Goal: Information Seeking & Learning: Learn about a topic

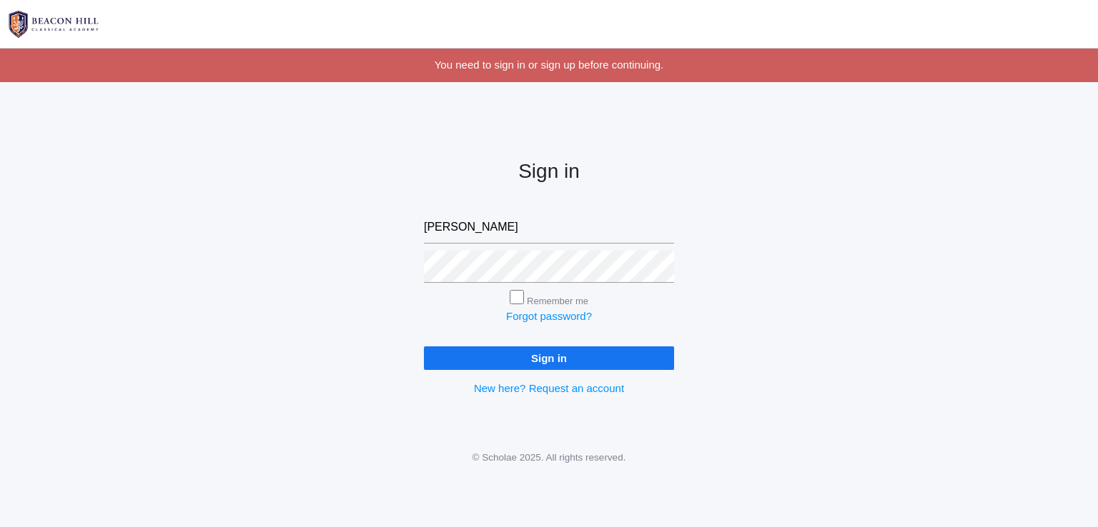
type input "[EMAIL_ADDRESS][DOMAIN_NAME]"
click at [424, 347] on input "Sign in" at bounding box center [549, 359] width 250 height 24
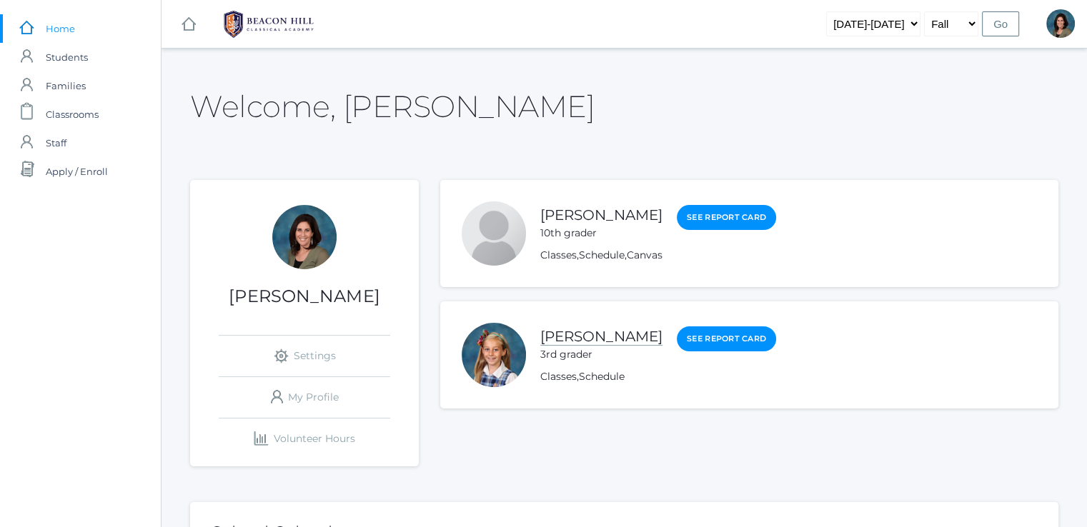
click at [616, 334] on link "[PERSON_NAME]" at bounding box center [601, 337] width 122 height 18
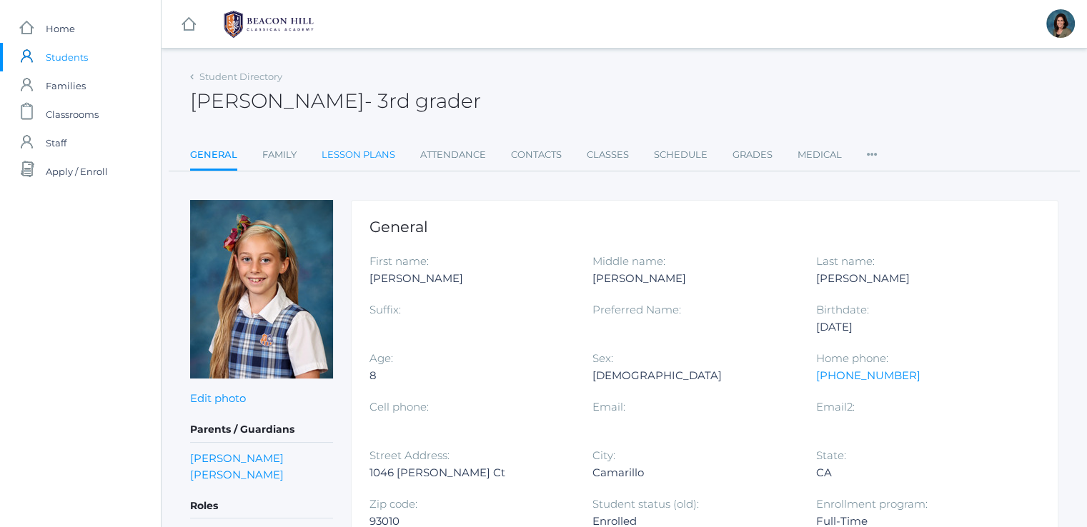
click at [366, 154] on link "Lesson Plans" at bounding box center [359, 155] width 74 height 29
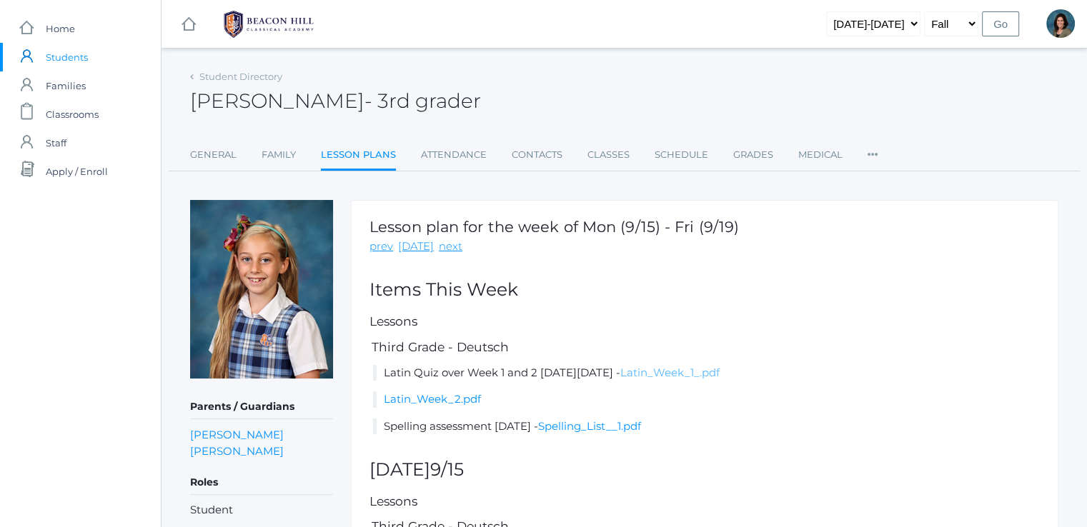
click at [720, 367] on link "Latin_Week_1_.pdf" at bounding box center [669, 373] width 99 height 14
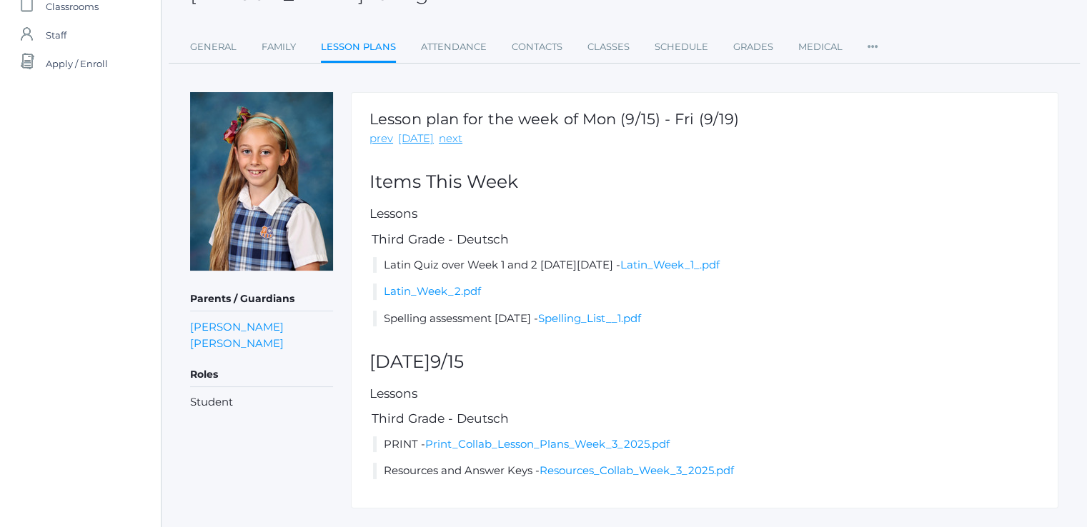
scroll to position [109, 0]
click at [503, 449] on li "PRINT - Print_Collab_Lesson_Plans_Week_3_2025.pdf" at bounding box center [706, 444] width 667 height 16
click at [502, 444] on link "Print_Collab_Lesson_Plans_Week_3_2025.pdf" at bounding box center [547, 444] width 244 height 14
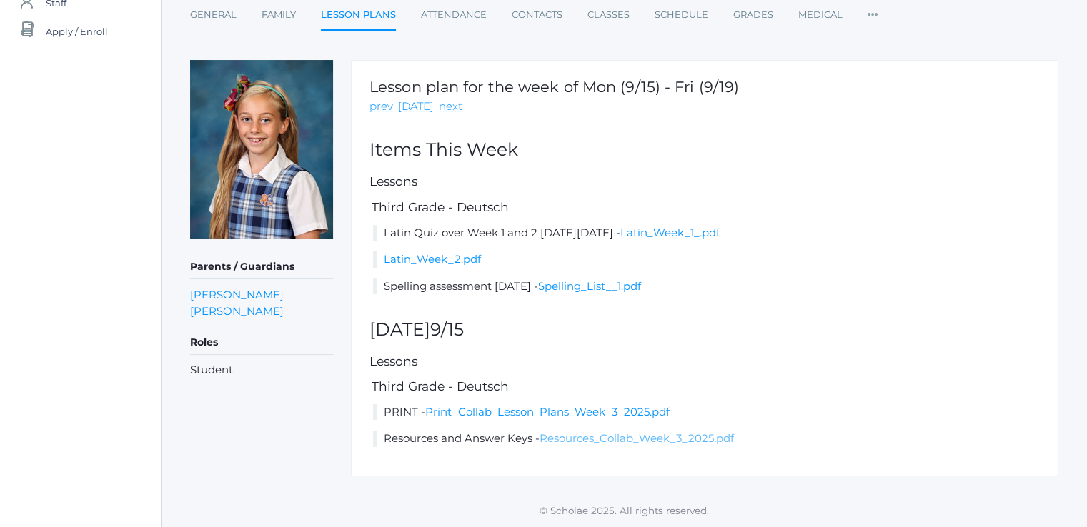
click at [594, 440] on link "Resources_Collab_Week_3_2025.pdf" at bounding box center [636, 439] width 194 height 14
click at [720, 236] on link "Latin_Week_1_.pdf" at bounding box center [669, 233] width 99 height 14
click at [429, 259] on link "Latin_Week_2.pdf" at bounding box center [432, 259] width 97 height 14
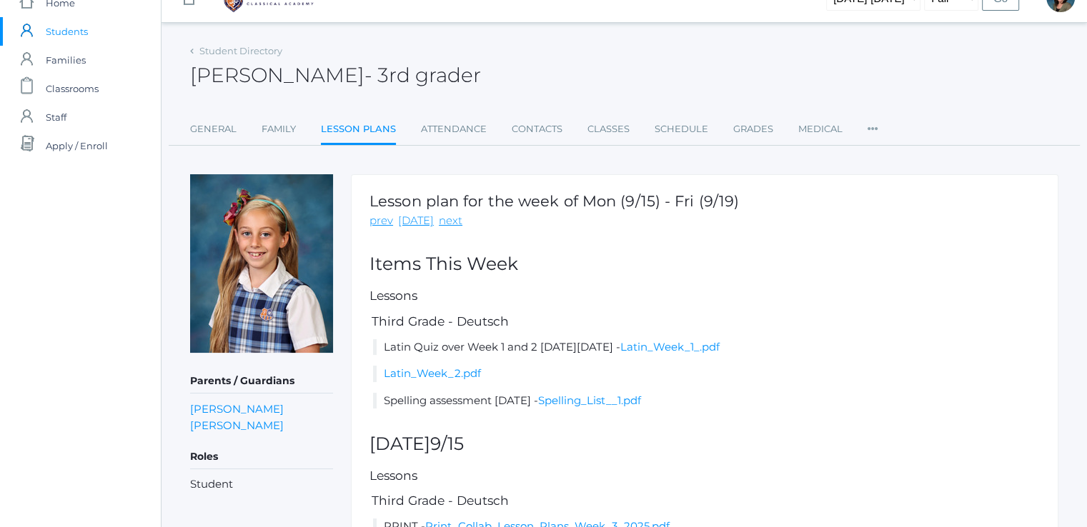
scroll to position [24, 0]
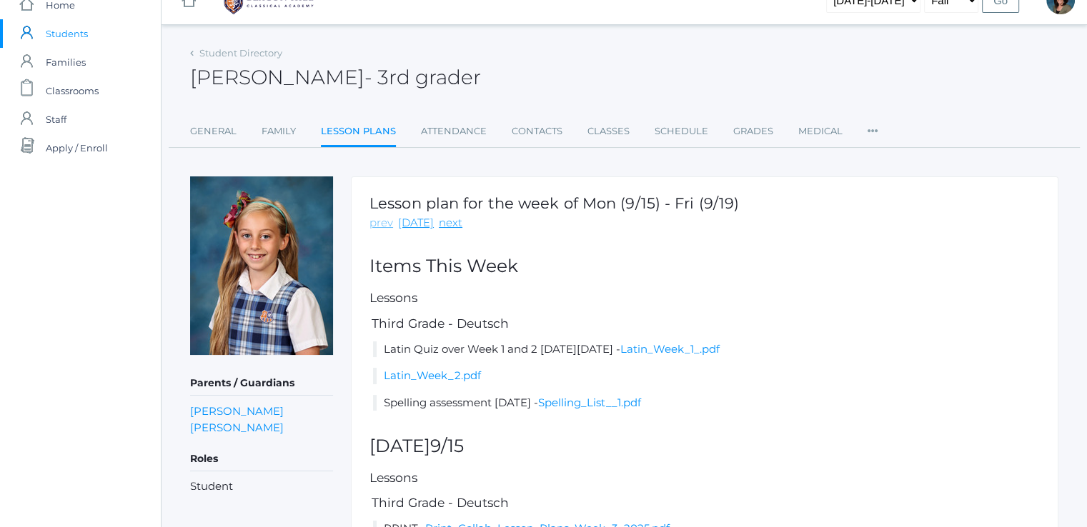
click at [384, 226] on link "prev" at bounding box center [381, 223] width 24 height 16
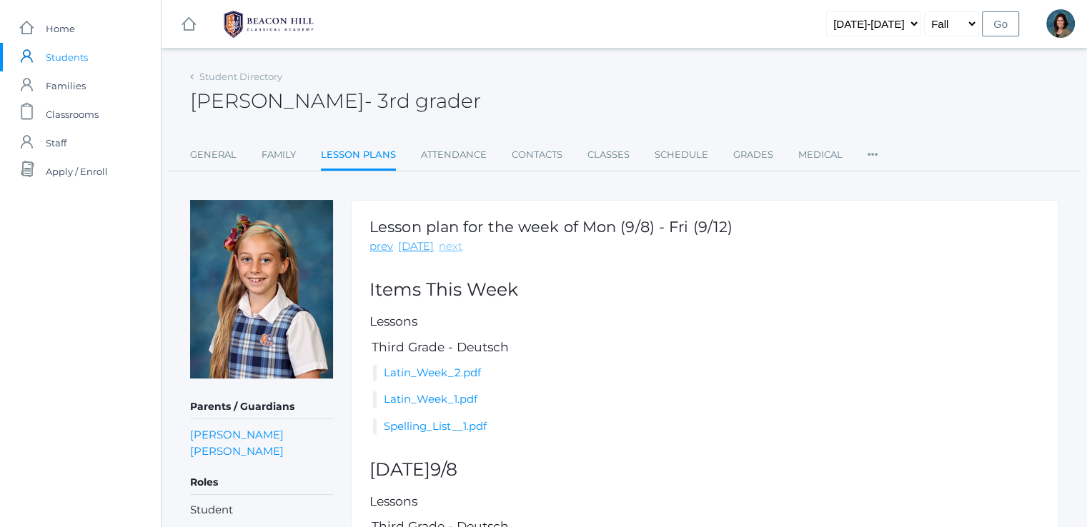
click at [442, 249] on link "next" at bounding box center [451, 247] width 24 height 16
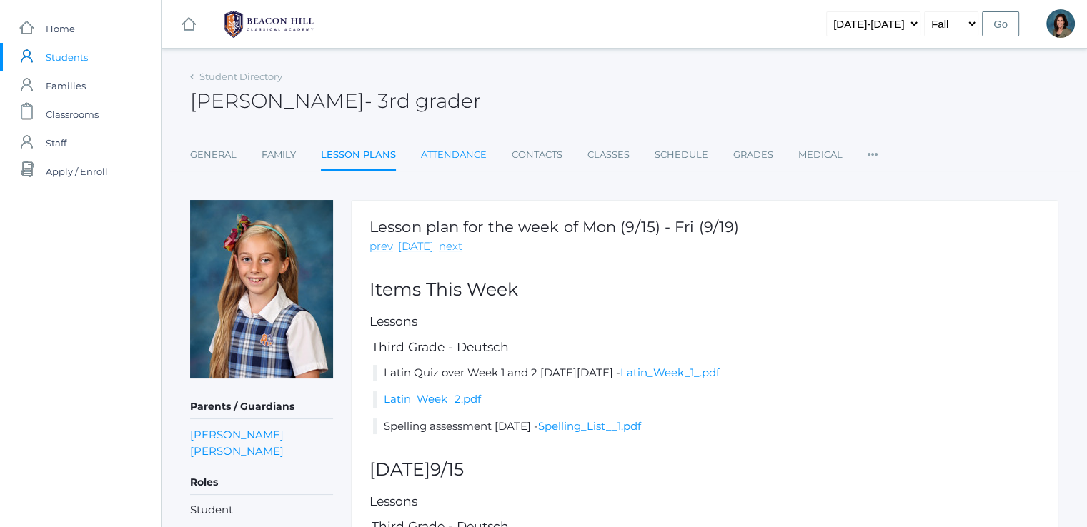
click at [459, 156] on link "Attendance" at bounding box center [454, 155] width 66 height 29
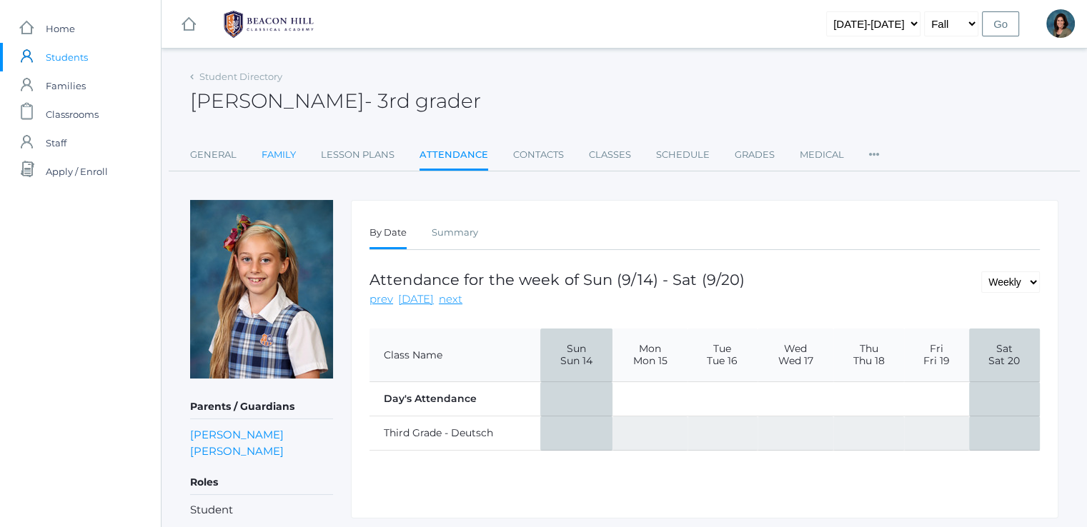
click at [285, 155] on link "Family" at bounding box center [279, 155] width 34 height 29
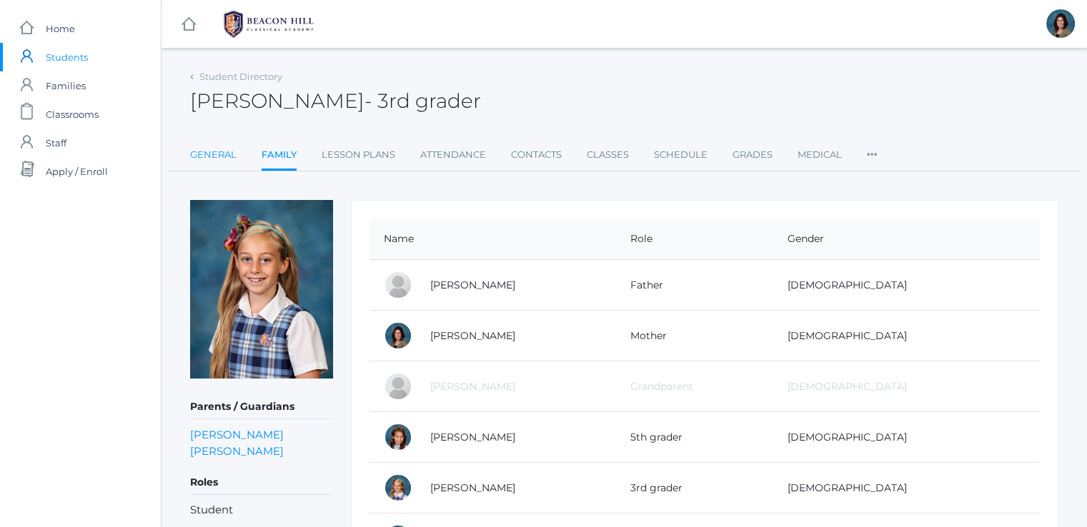
click at [217, 148] on link "General" at bounding box center [213, 155] width 46 height 29
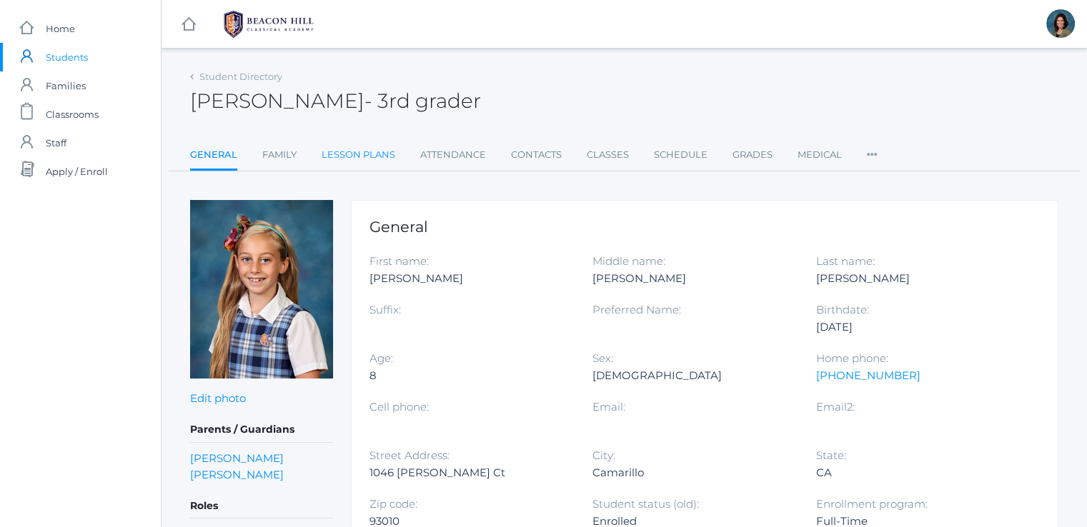
click at [339, 154] on link "Lesson Plans" at bounding box center [359, 155] width 74 height 29
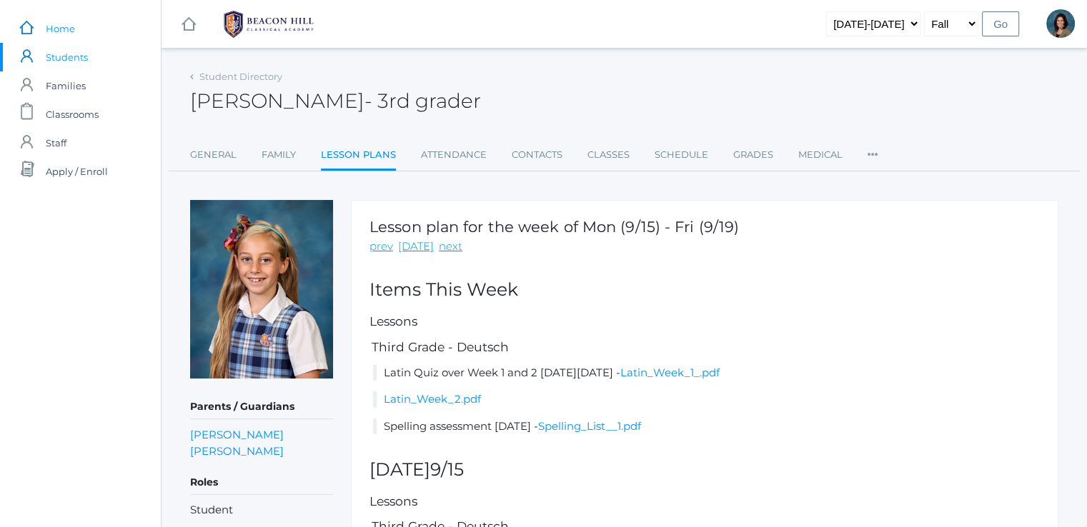
click at [85, 29] on link "icons/ui/navigation/home Created with Sketch. Home" at bounding box center [80, 28] width 161 height 29
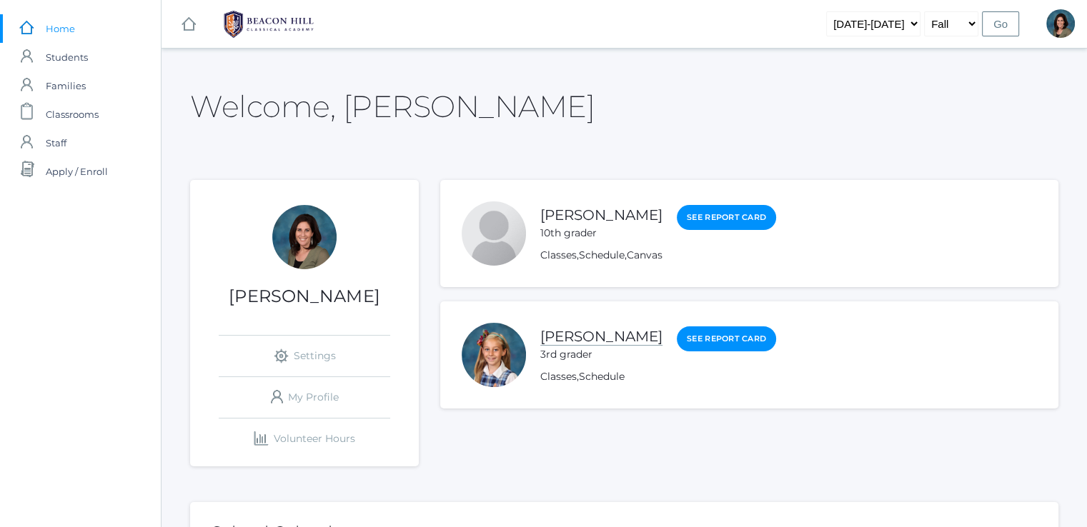
click at [555, 334] on link "ANNETTE NOYES" at bounding box center [601, 337] width 122 height 18
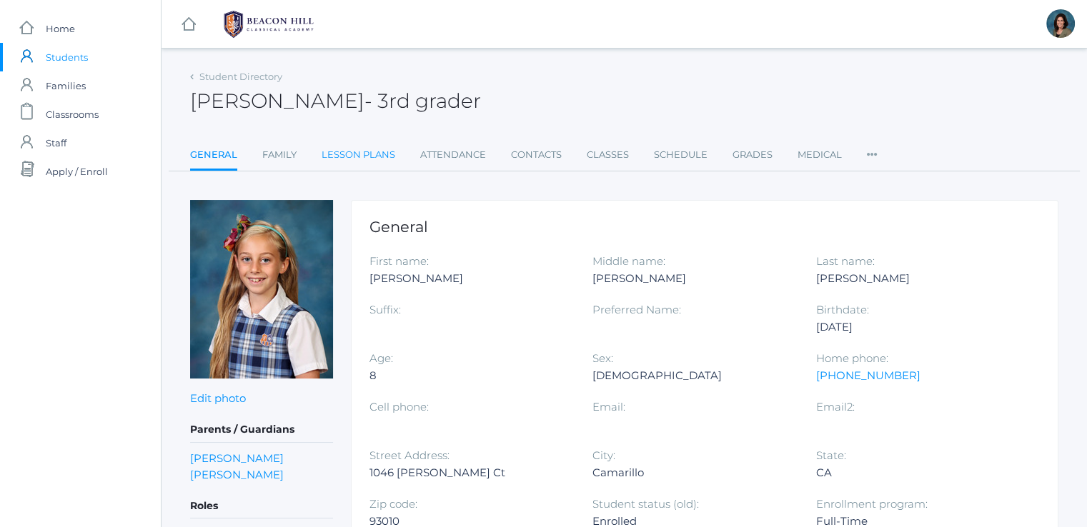
click at [343, 149] on link "Lesson Plans" at bounding box center [359, 155] width 74 height 29
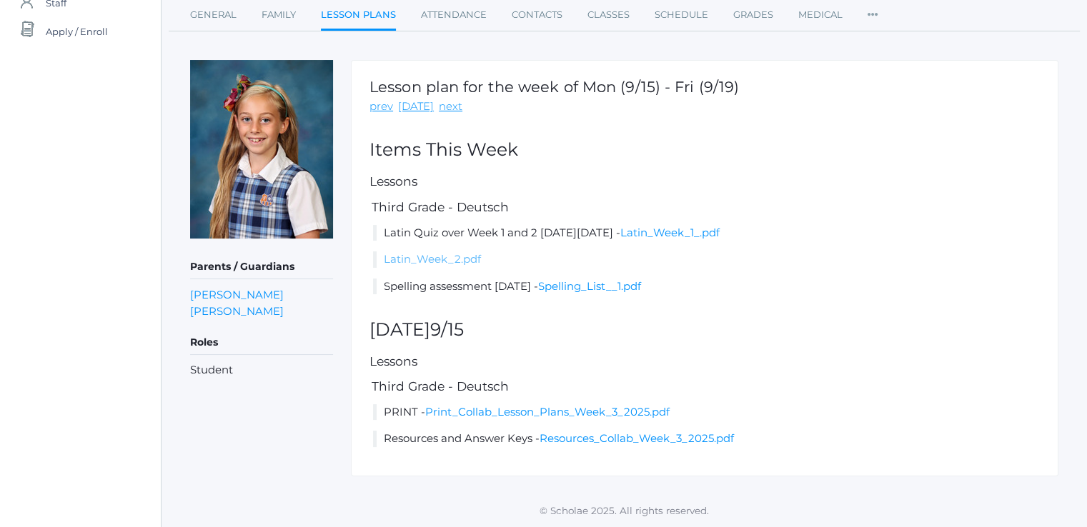
scroll to position [135, 0]
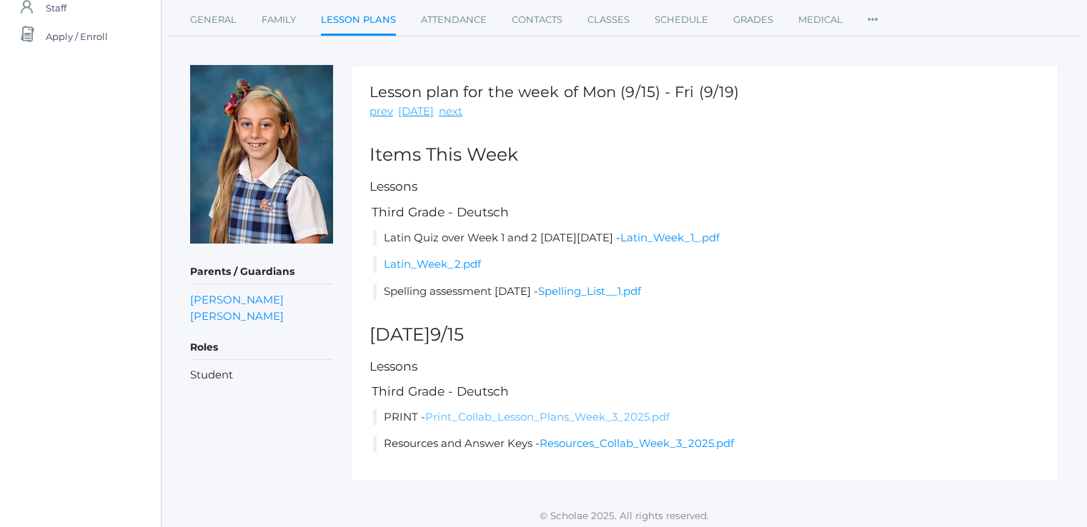
click at [469, 416] on link "Print_Collab_Lesson_Plans_Week_3_2025.pdf" at bounding box center [547, 417] width 244 height 14
